Goal: Task Accomplishment & Management: Manage account settings

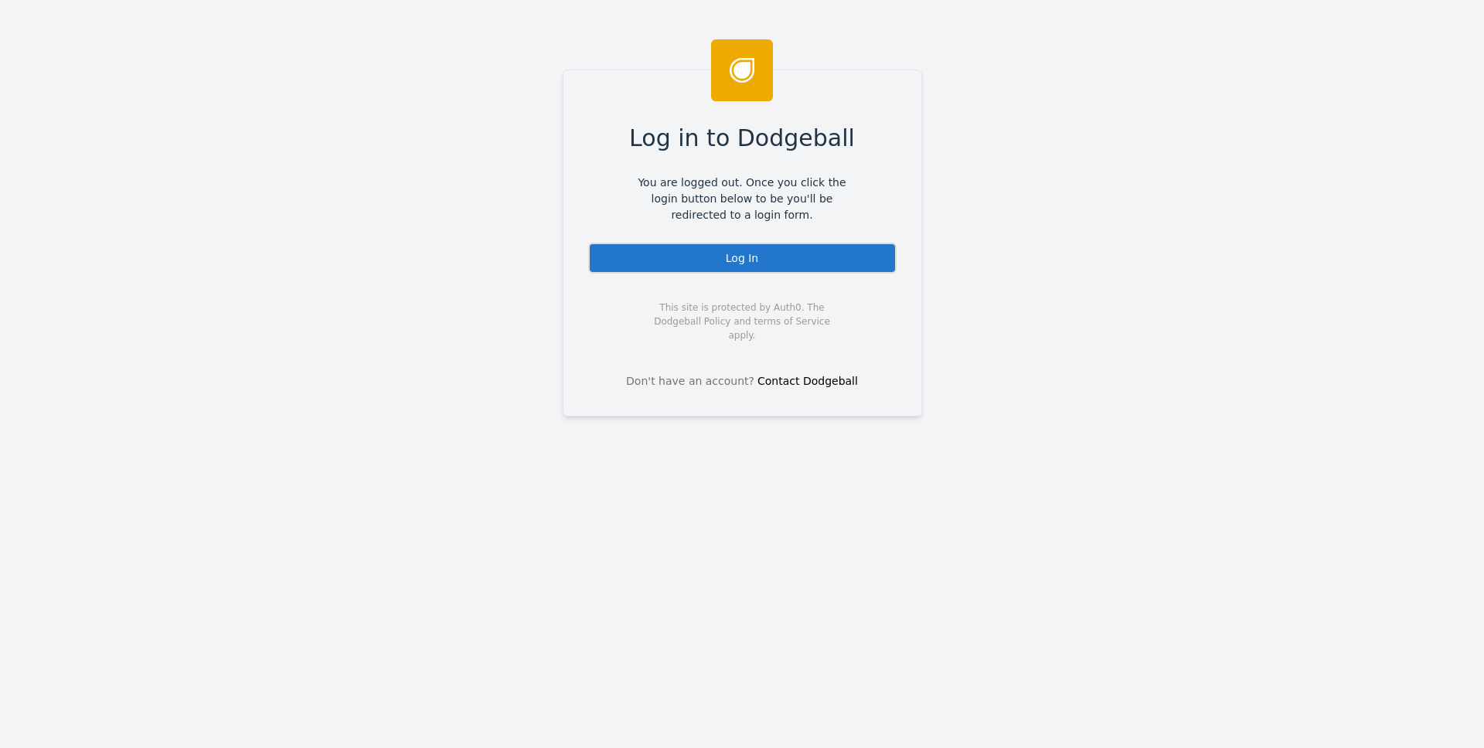
click at [1143, 239] on div "Log in to Dodgeball You are logged out. Once you click the login button below t…" at bounding box center [742, 374] width 1484 height 748
click at [1172, 98] on div "Log in to Dodgeball You are logged out. Once you click the login button below t…" at bounding box center [742, 374] width 1484 height 748
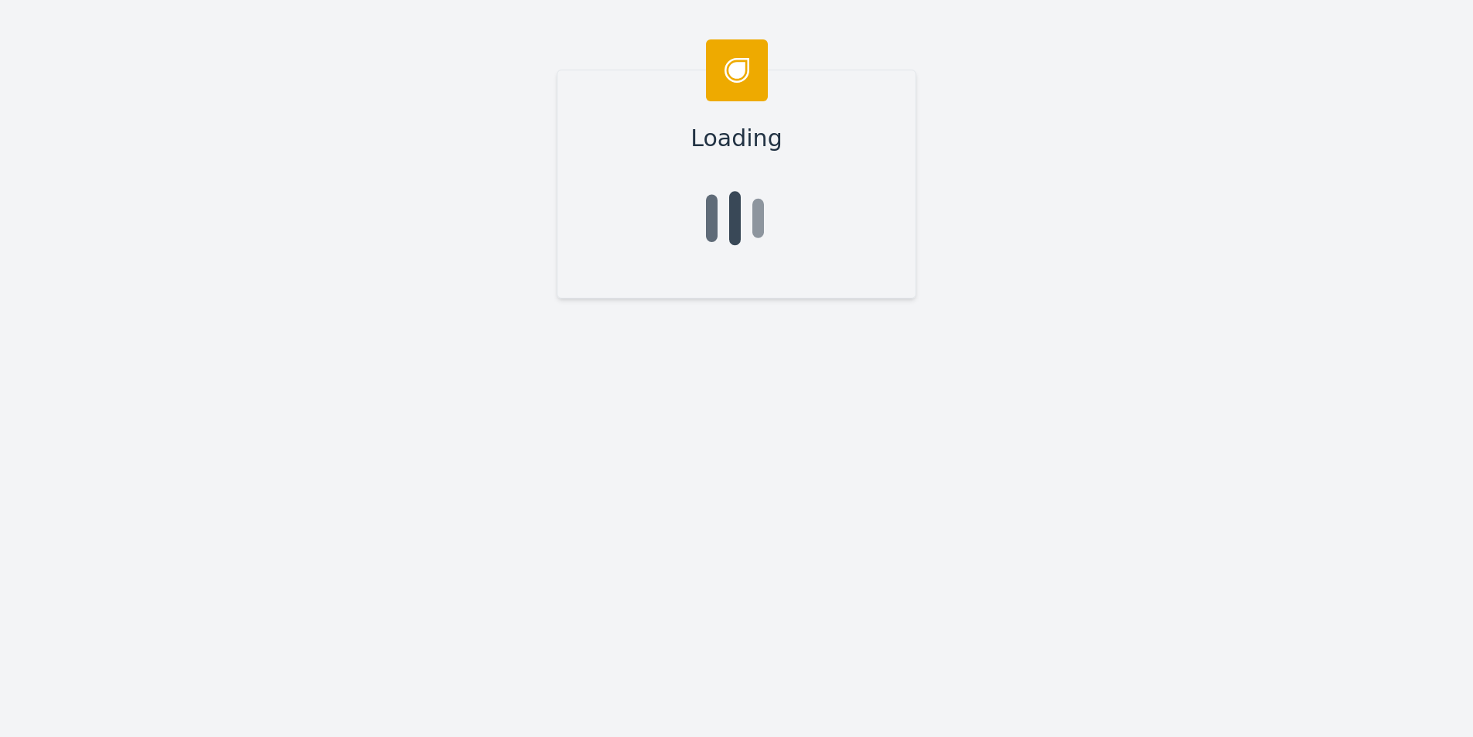
type input "Nathan"
type input "Clement"
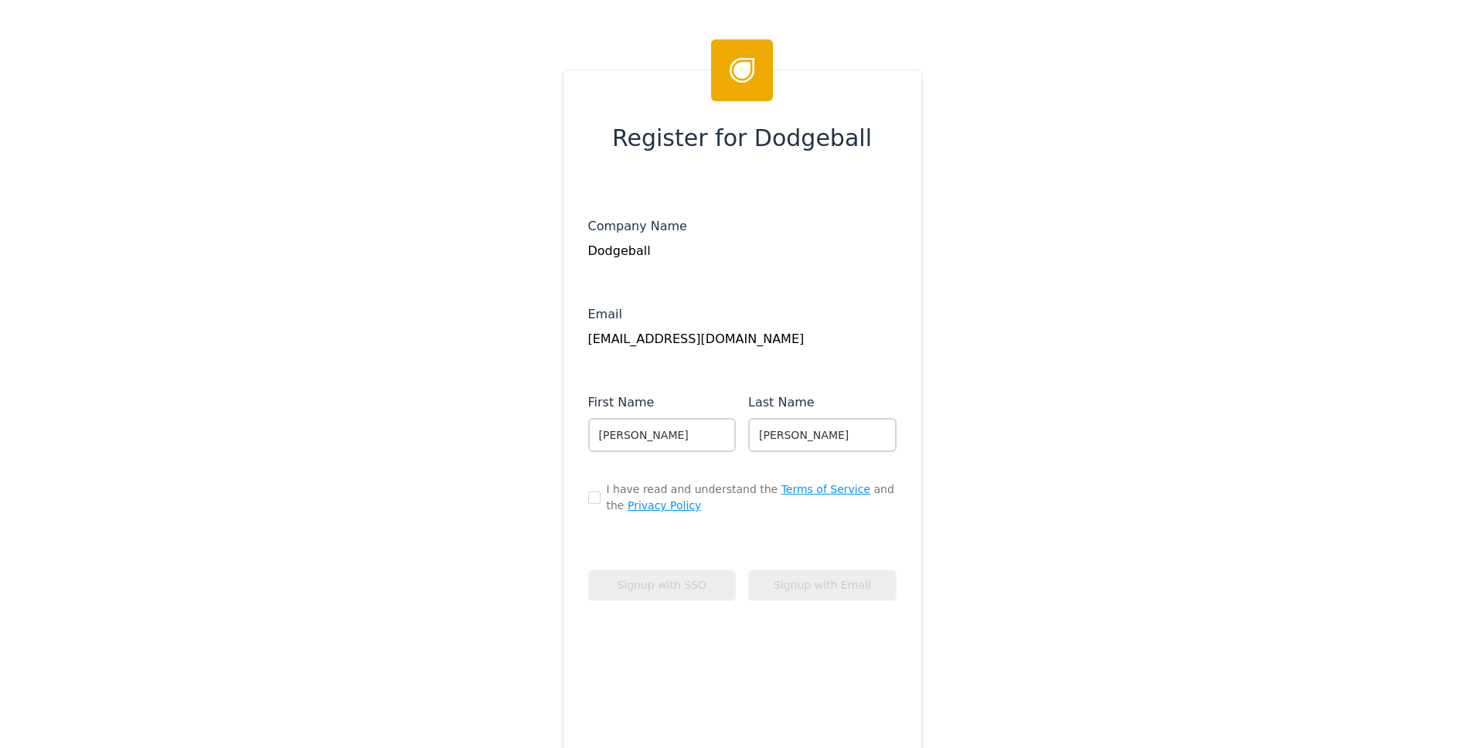
click at [590, 499] on div "I have read and understand the Terms of Service and the Privacy Policy" at bounding box center [742, 498] width 308 height 32
click at [588, 499] on input "checkbox" at bounding box center [594, 498] width 12 height 12
checkbox input "true"
click at [674, 584] on button "Signup with SSO" at bounding box center [662, 586] width 148 height 32
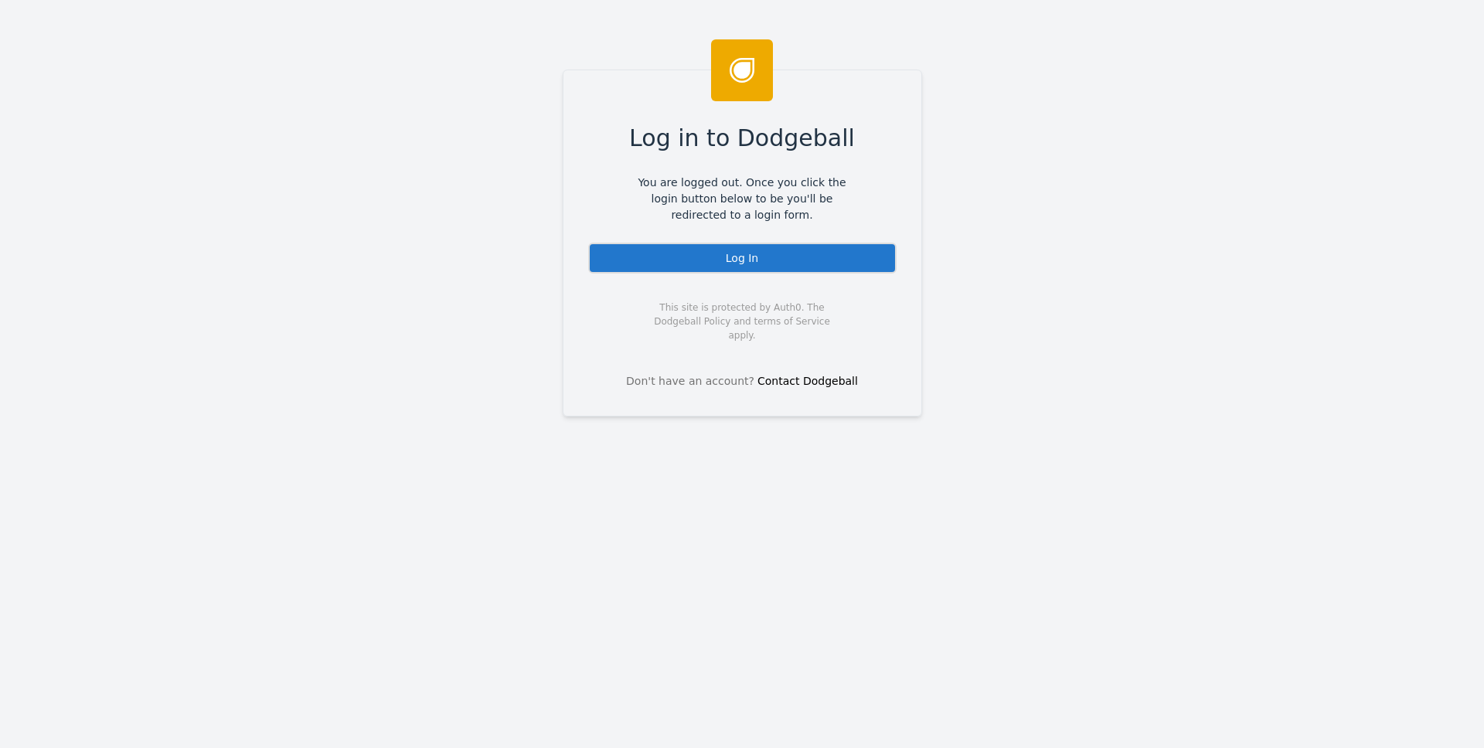
click at [751, 261] on div "Log In" at bounding box center [742, 258] width 308 height 31
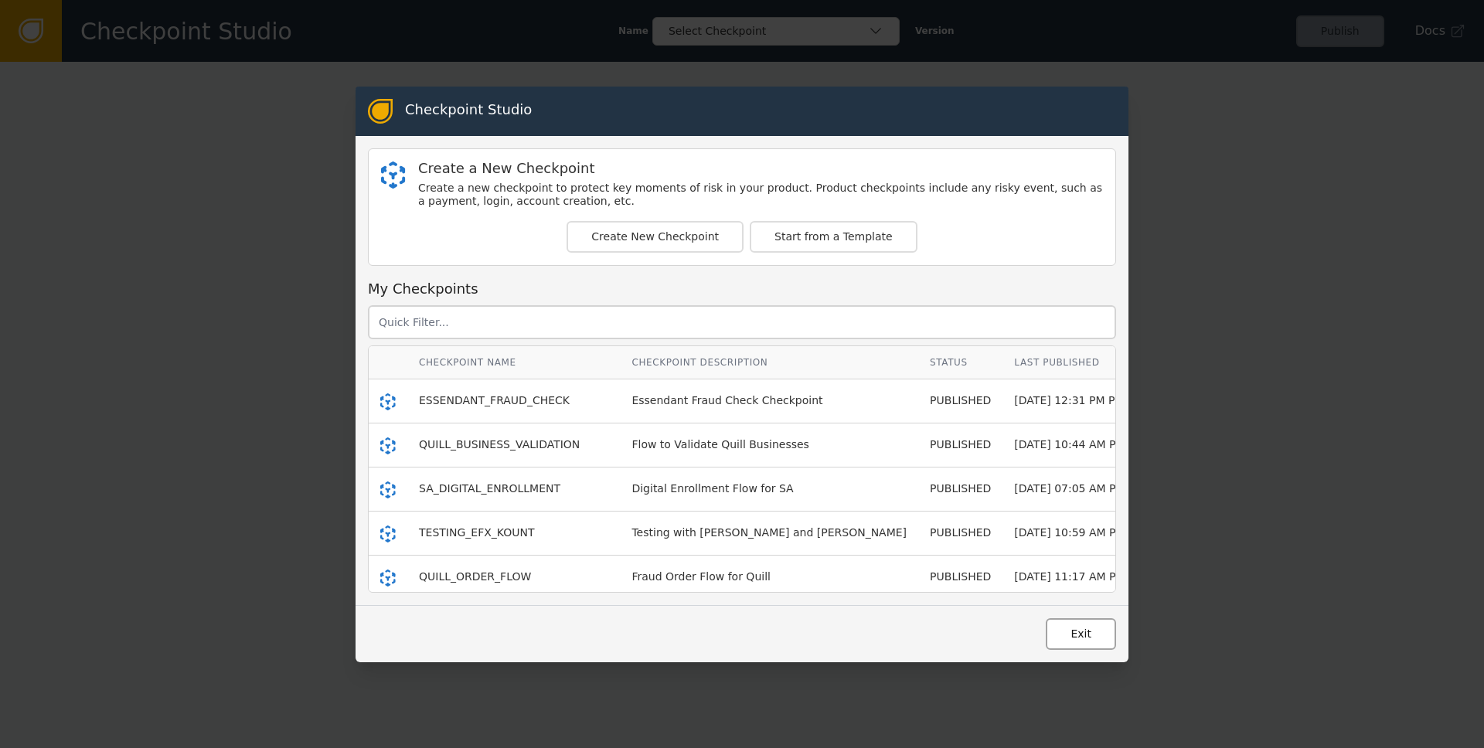
click at [1052, 640] on button "Exit" at bounding box center [1081, 634] width 70 height 32
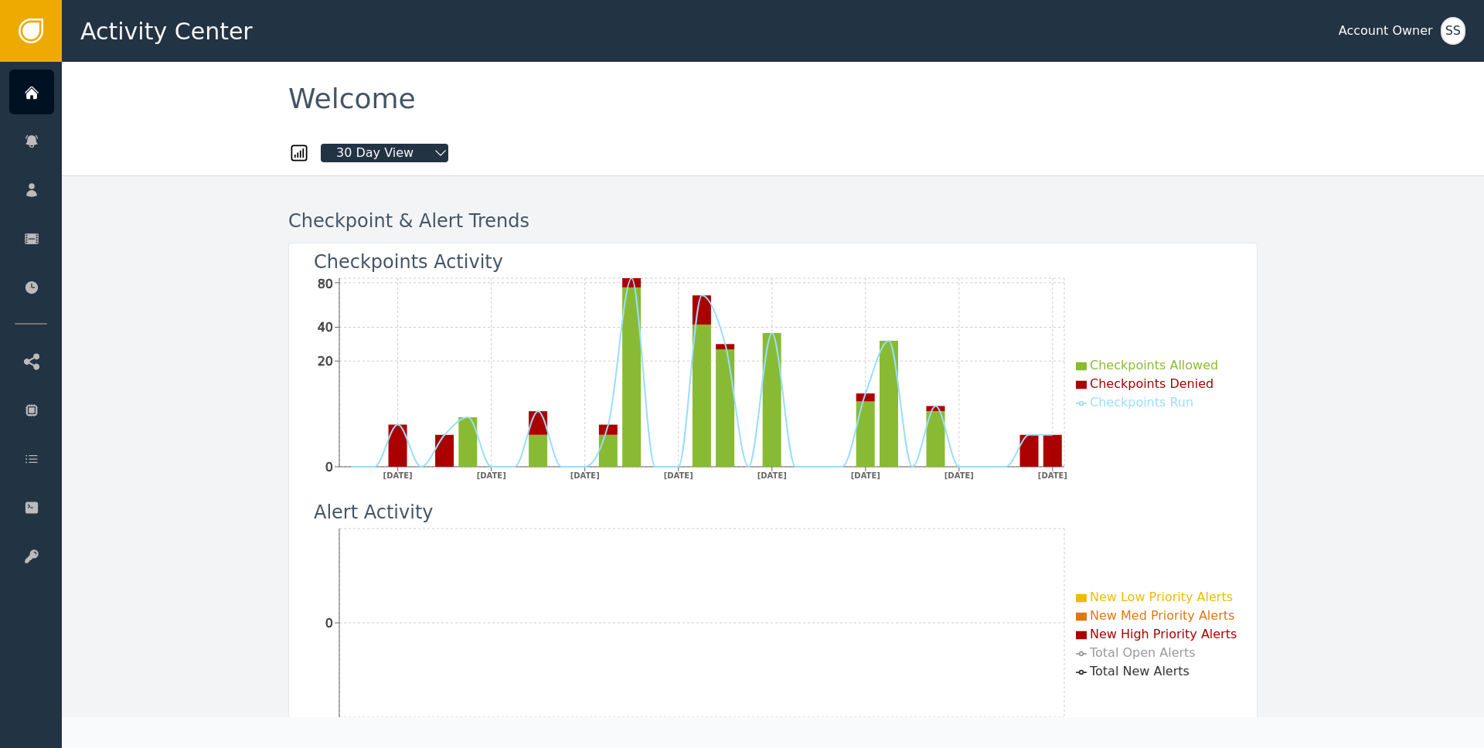
click at [1448, 32] on div "SS" at bounding box center [1453, 31] width 25 height 28
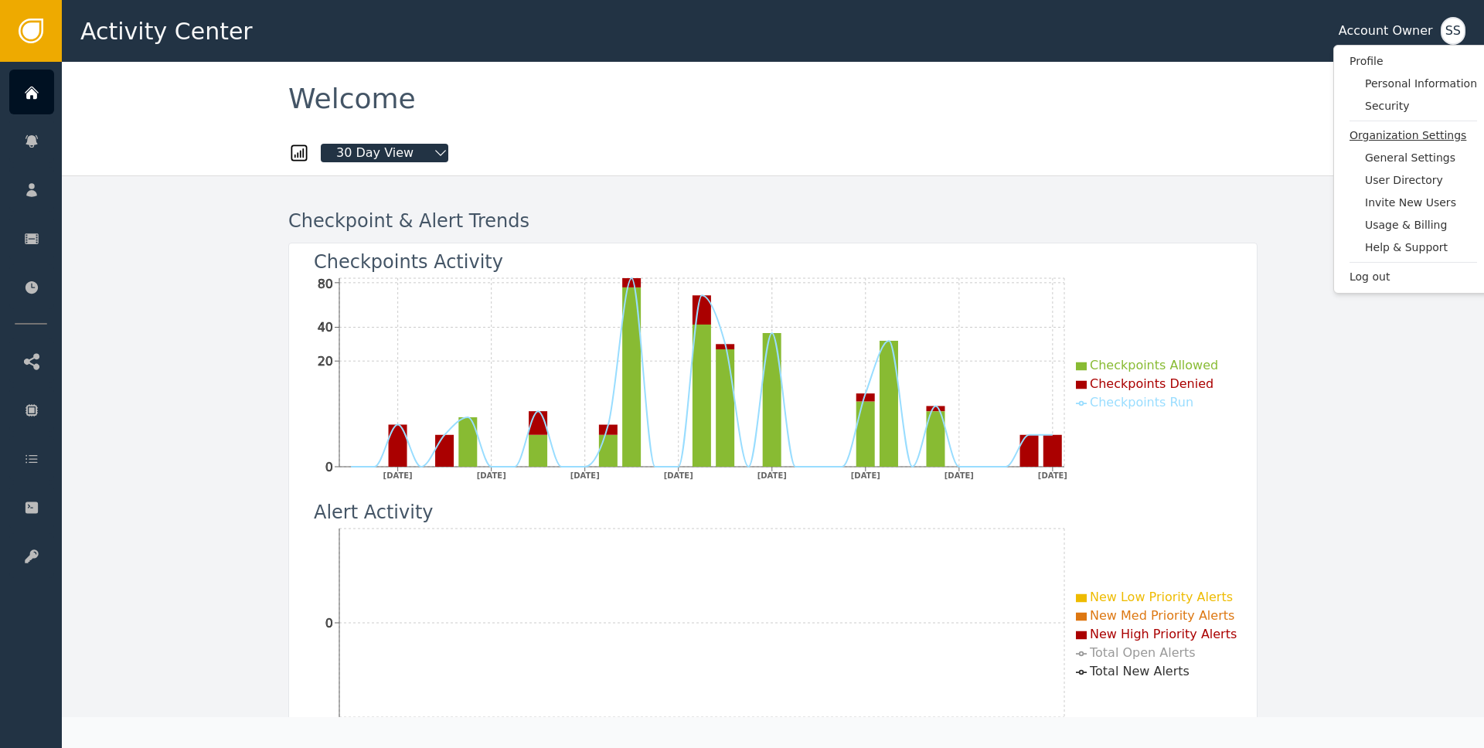
click at [1416, 129] on span "Organization Settings" at bounding box center [1414, 136] width 128 height 16
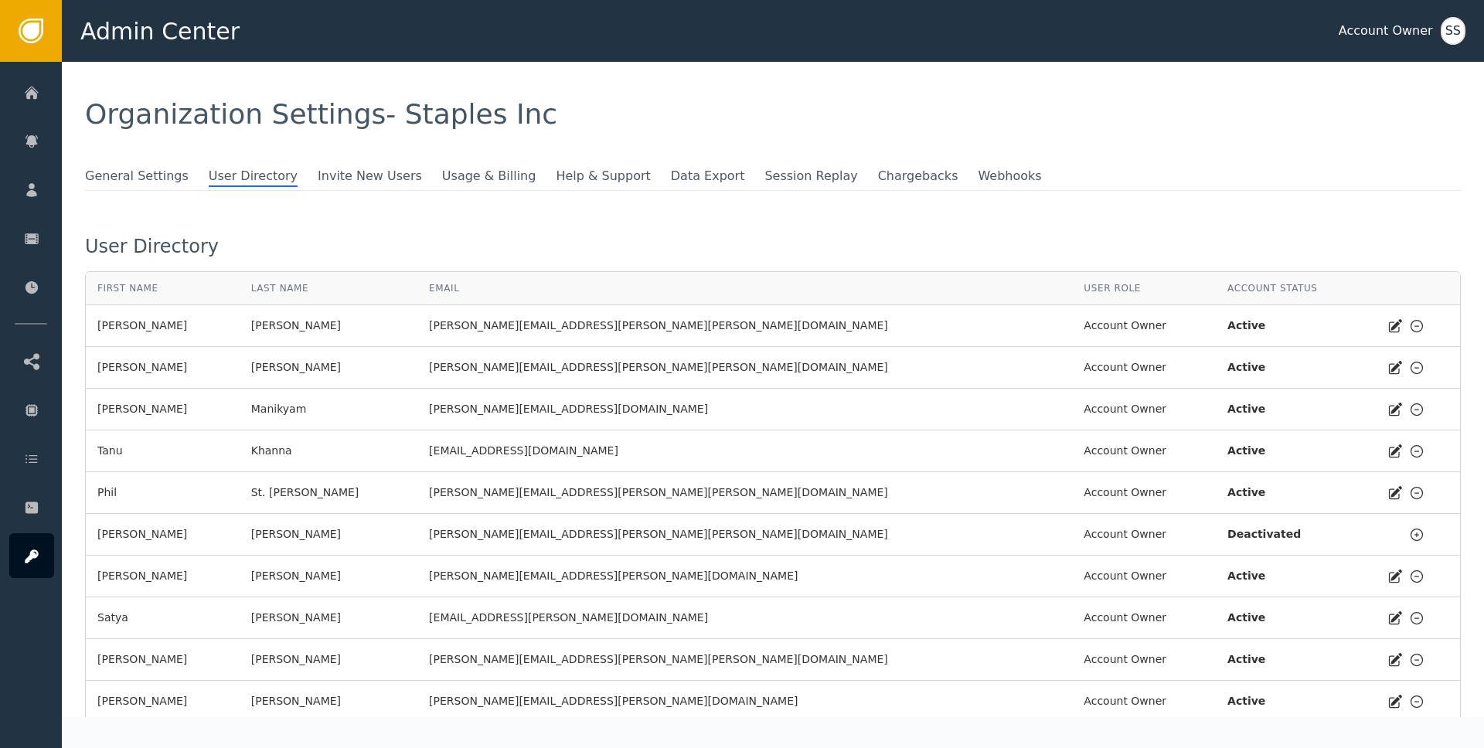
click at [1451, 36] on div "SS" at bounding box center [1453, 31] width 25 height 28
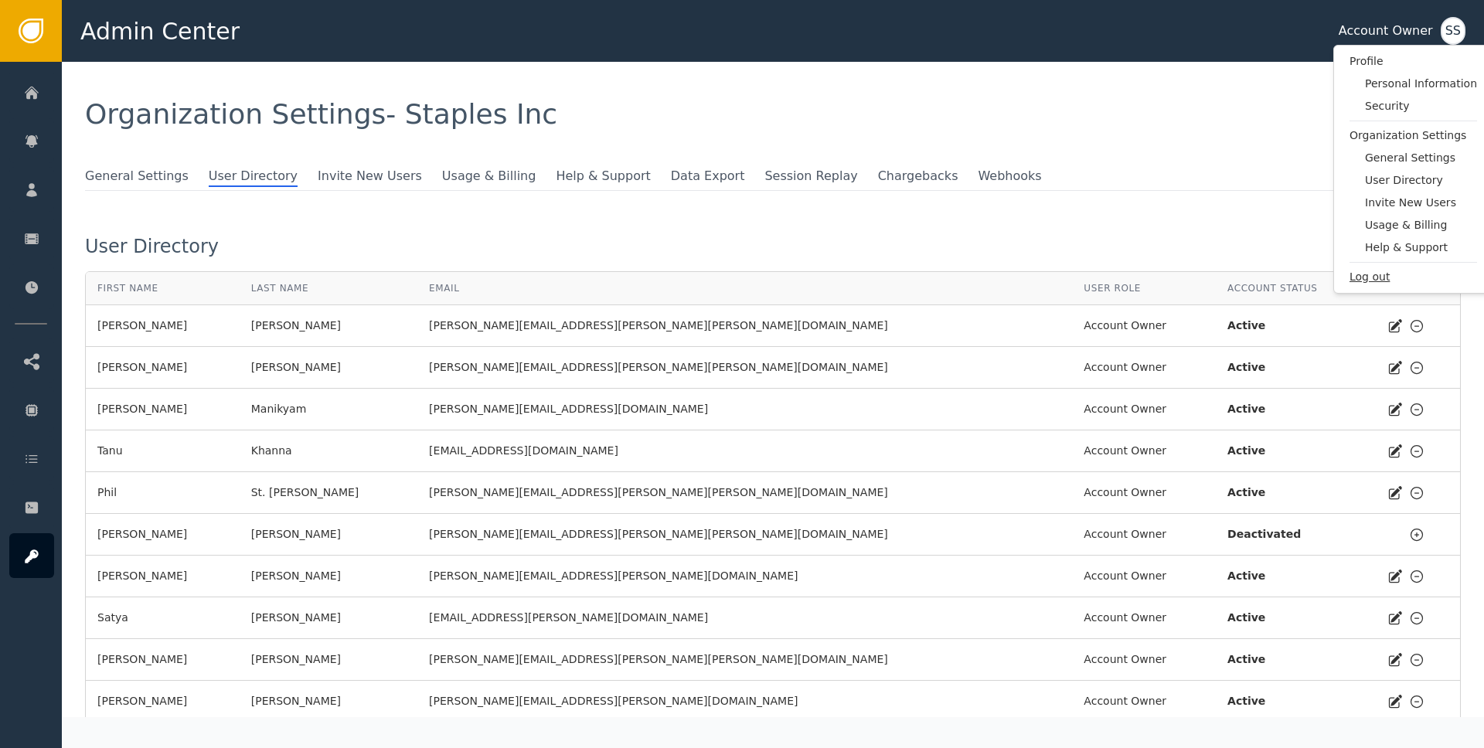
click at [1375, 281] on span "Log out" at bounding box center [1414, 277] width 128 height 16
